Goal: Information Seeking & Learning: Learn about a topic

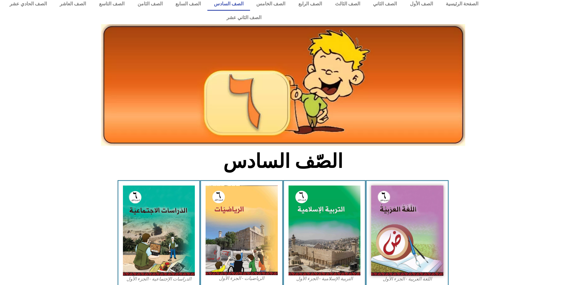
scroll to position [90, 0]
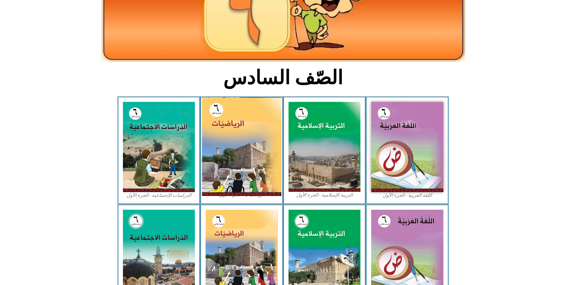
click at [261, 122] on img at bounding box center [241, 146] width 79 height 99
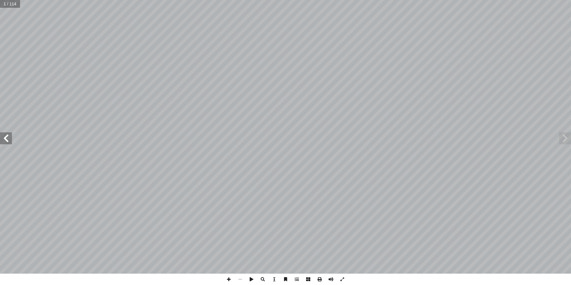
click at [8, 139] on span at bounding box center [6, 138] width 12 height 12
click at [19, 122] on div "مقدمة تــي محصلــة للمعــارف والمفاهيــم التــي اكتســبها الطلبــة مــن أ ا مرح…" at bounding box center [285, 136] width 571 height 273
click at [7, 139] on span at bounding box center [6, 138] width 12 height 12
drag, startPoint x: 7, startPoint y: 139, endPoint x: 3, endPoint y: 140, distance: 3.4
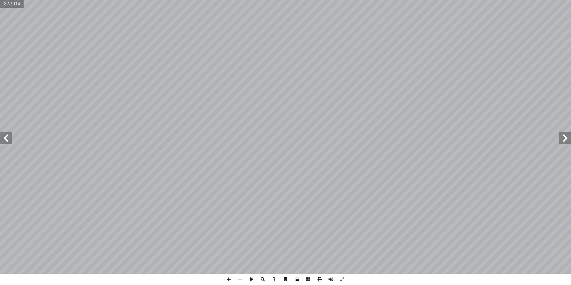
click at [3, 140] on span at bounding box center [6, 138] width 12 height 12
click at [523, 279] on div "8 ئل: � رين ومس � تم تي: أ ا الخاطئة فيما ي ِ الجملة َ مام أ ا ) ( َ شارة إ ا و…" at bounding box center [285, 142] width 571 height 285
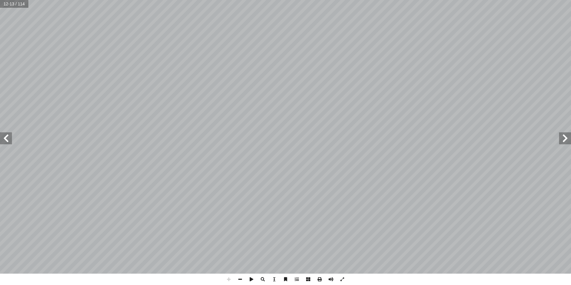
click at [570, 54] on html "الصفحة الرئيسية الصف الأول الصف الثاني الصف الثالث الصف الرابع الصف الخامس الصف…" at bounding box center [285, 27] width 571 height 54
